Goal: Information Seeking & Learning: Learn about a topic

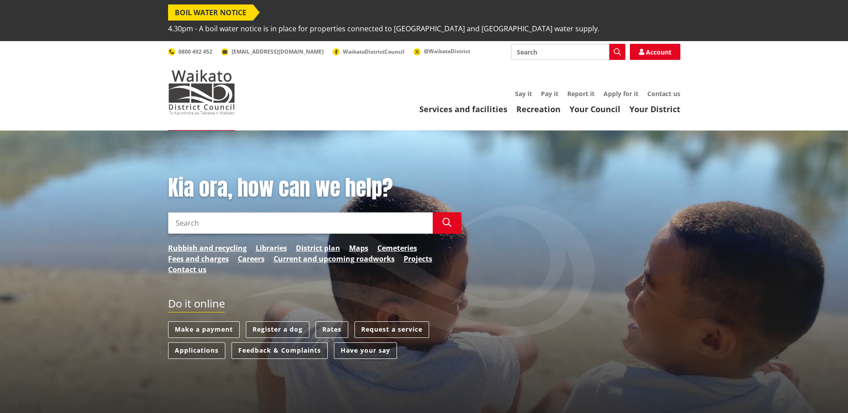
click at [188, 212] on input "Search" at bounding box center [300, 222] width 265 height 21
type input "E"
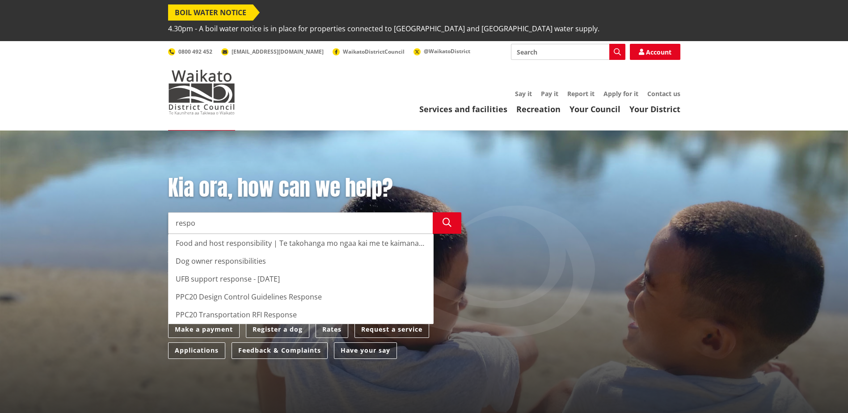
drag, startPoint x: 198, startPoint y: 207, endPoint x: 159, endPoint y: 211, distance: 39.5
click at [159, 211] on div "Kia ora, how can we help? Search respo Search Food and host responsibility | Te…" at bounding box center [424, 295] width 848 height 328
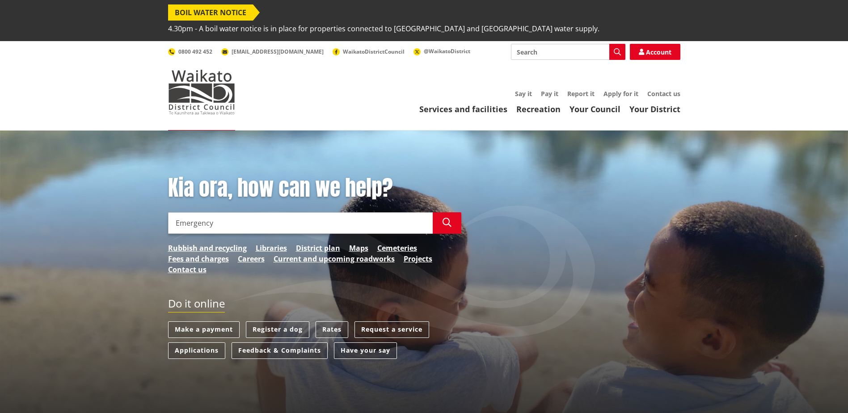
paste input ": Hi team, Can we please schedule these jobs to be completed by Graham when he …"
type input "Emergency : Hi team, Can we please schedule these jobs to be completed by Graha…"
click at [422, 212] on input "Emergency : Hi team, Can we please schedule these jobs to be completed by Graha…" at bounding box center [300, 222] width 265 height 21
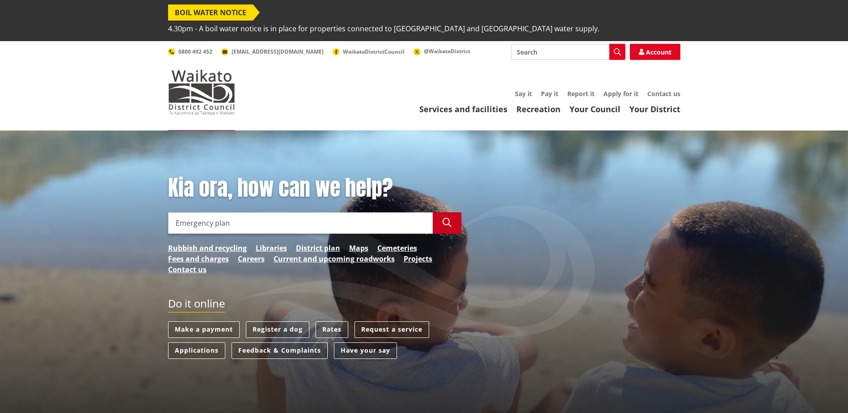
type input "Emergency plan"
click at [450, 218] on icon "button" at bounding box center [447, 222] width 9 height 9
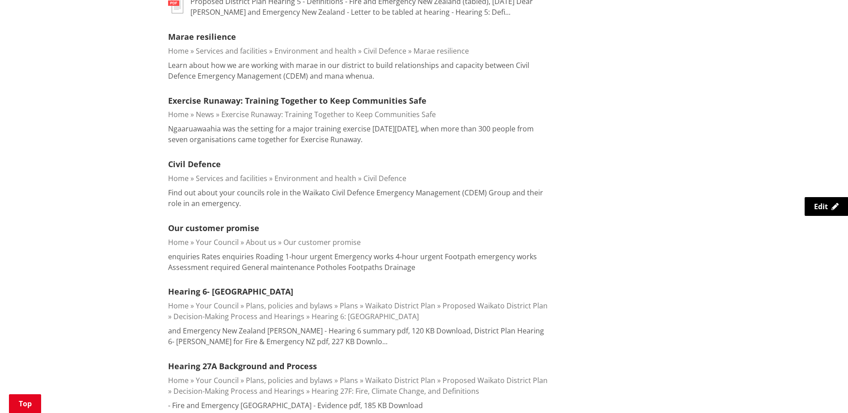
scroll to position [536, 0]
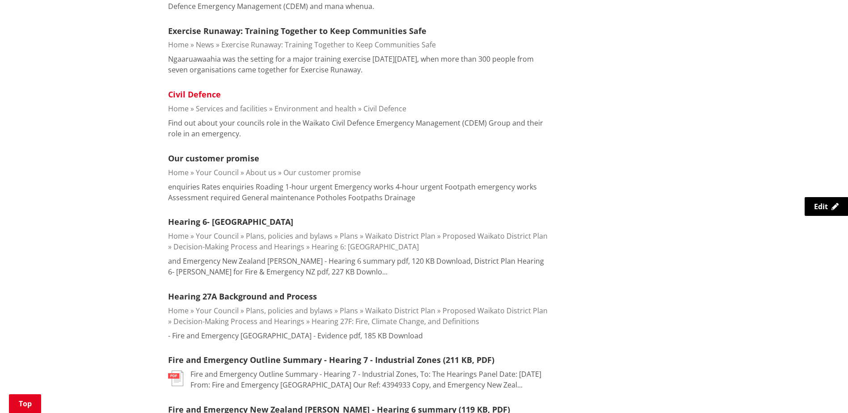
click at [197, 89] on link "Civil Defence" at bounding box center [194, 94] width 53 height 11
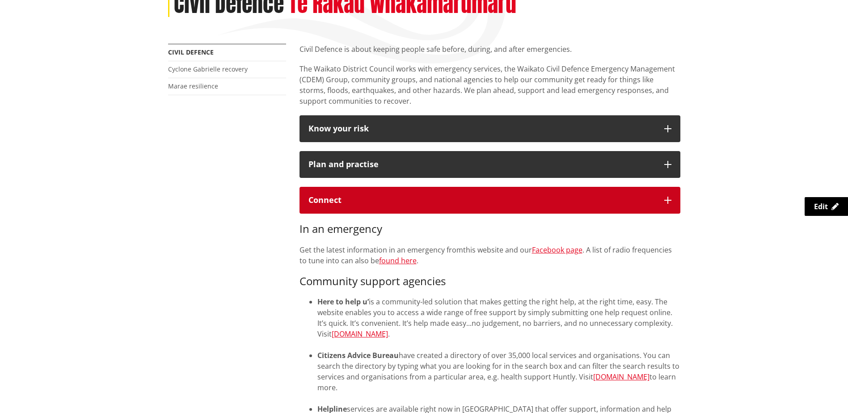
scroll to position [179, 0]
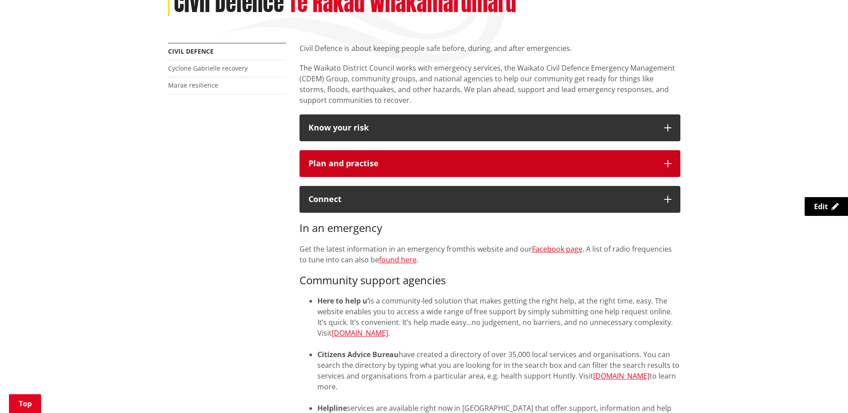
click at [664, 160] on icon "button" at bounding box center [667, 163] width 7 height 7
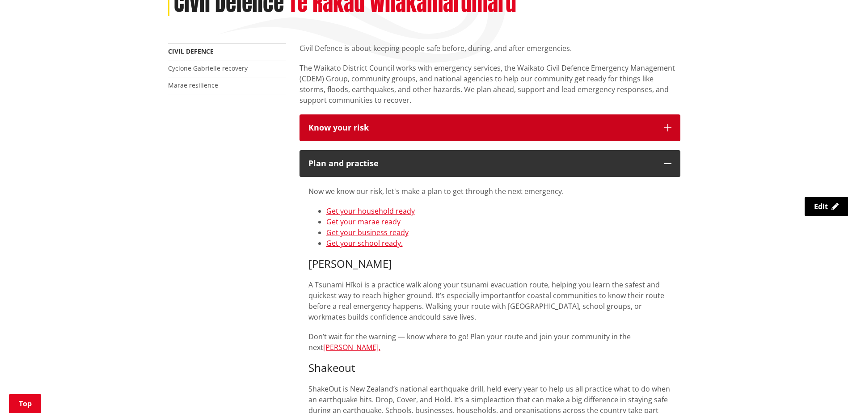
click at [665, 124] on icon "button" at bounding box center [667, 127] width 7 height 7
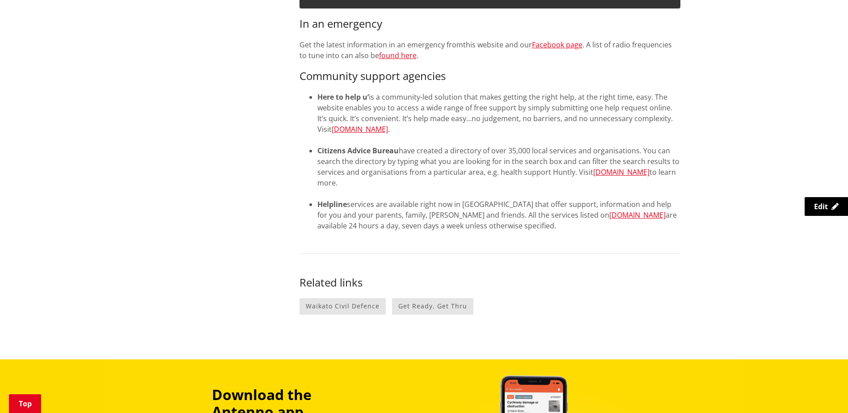
scroll to position [983, 0]
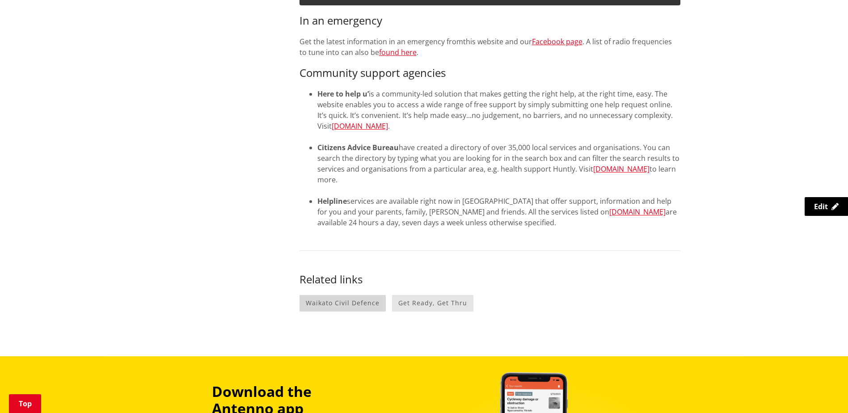
click at [346, 295] on link "Waikato Civil Defence" at bounding box center [342, 303] width 86 height 17
